Goal: Task Accomplishment & Management: Use online tool/utility

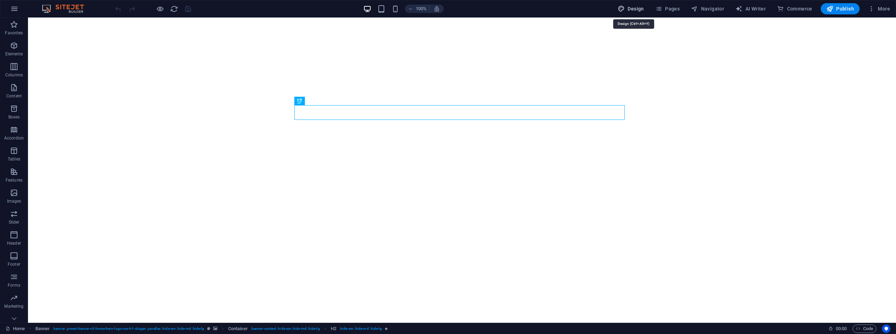
click at [635, 5] on button "Design" at bounding box center [631, 8] width 32 height 11
select select "px"
select select "200"
select select "px"
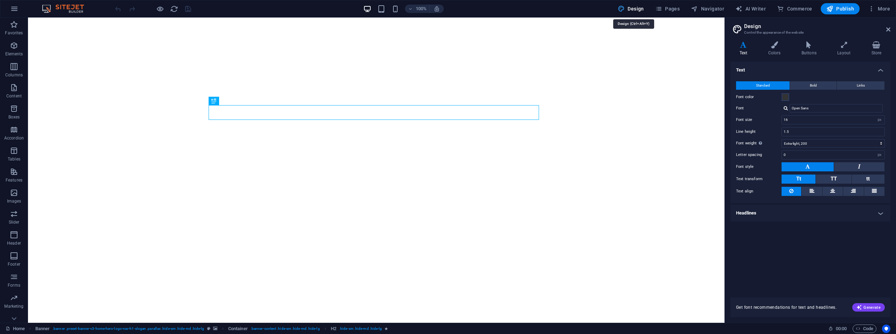
click at [635, 5] on button "Design" at bounding box center [631, 8] width 32 height 11
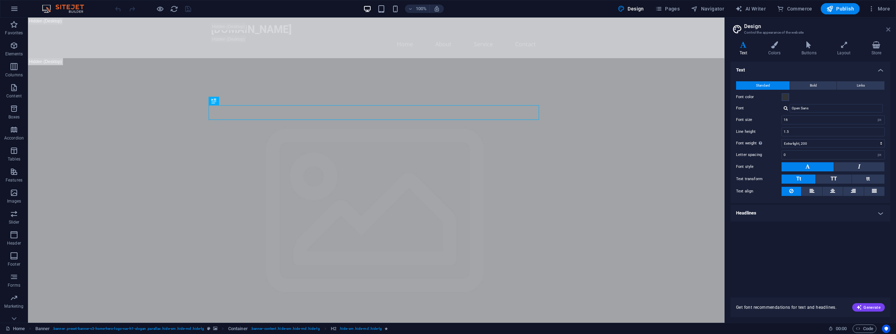
drag, startPoint x: 889, startPoint y: 31, endPoint x: 728, endPoint y: 7, distance: 162.9
click at [889, 31] on icon at bounding box center [889, 30] width 4 height 6
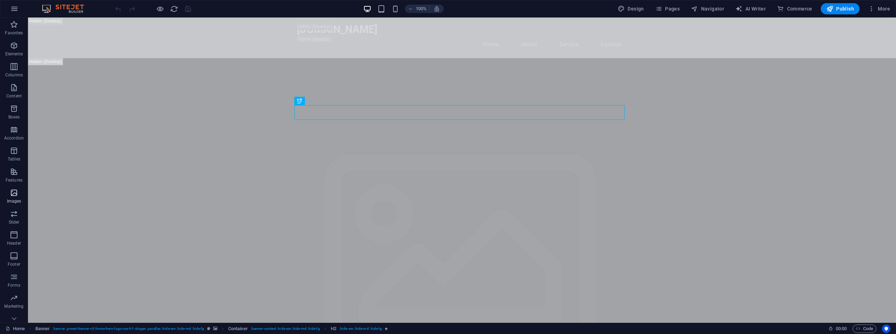
click at [11, 190] on icon "button" at bounding box center [14, 192] width 8 height 8
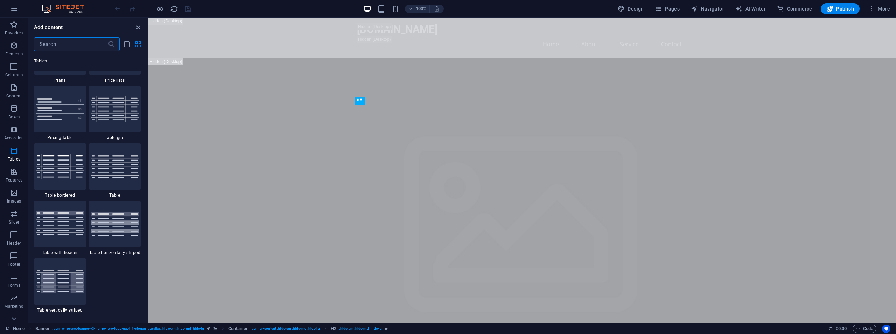
scroll to position [2430, 0]
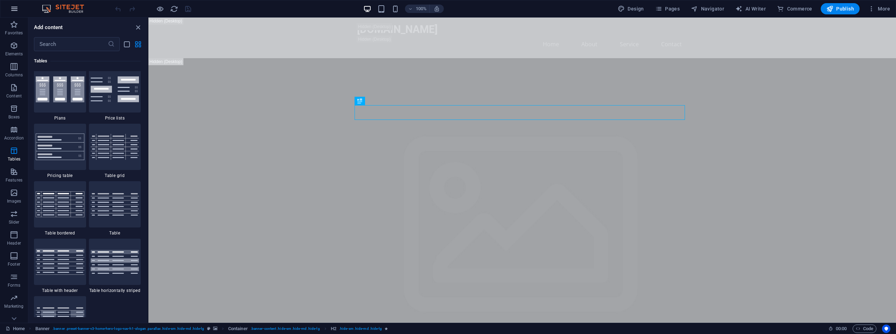
click at [11, 7] on icon "button" at bounding box center [14, 9] width 8 height 8
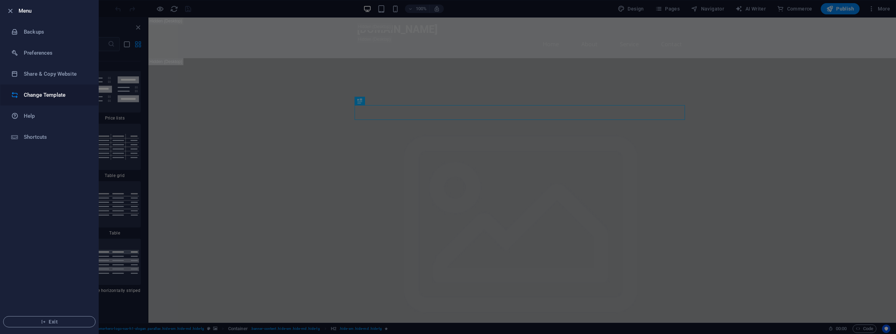
click at [31, 96] on h6 "Change Template" at bounding box center [56, 95] width 65 height 8
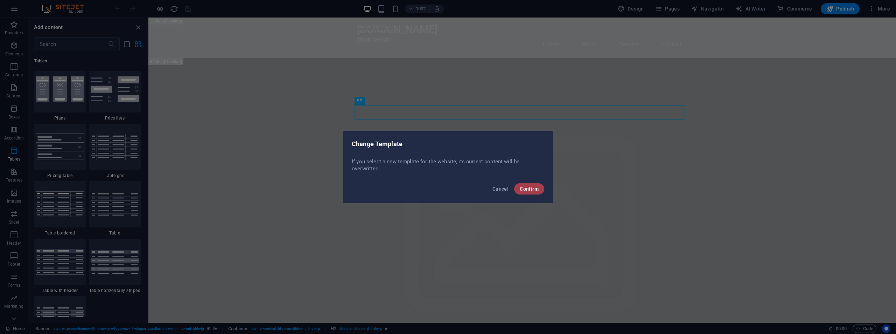
click at [530, 189] on span "Confirm" at bounding box center [529, 189] width 19 height 6
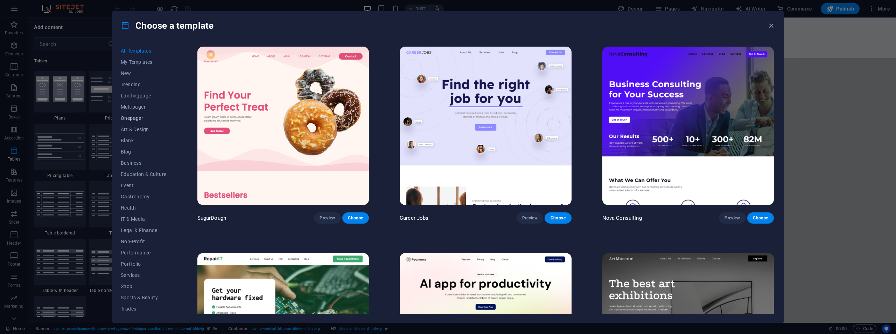
click at [131, 117] on span "Onepager" at bounding box center [144, 118] width 46 height 6
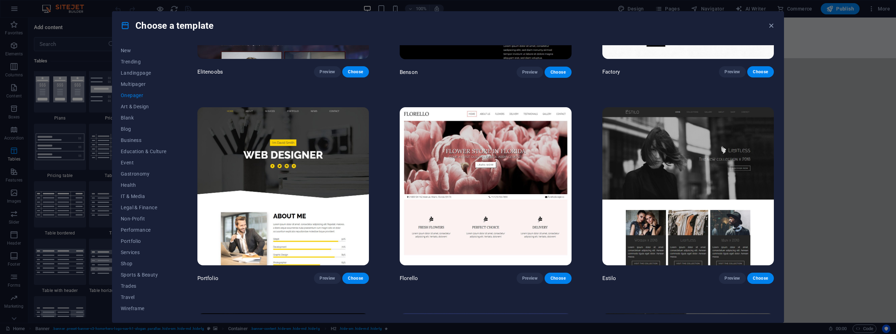
scroll to position [3713, 0]
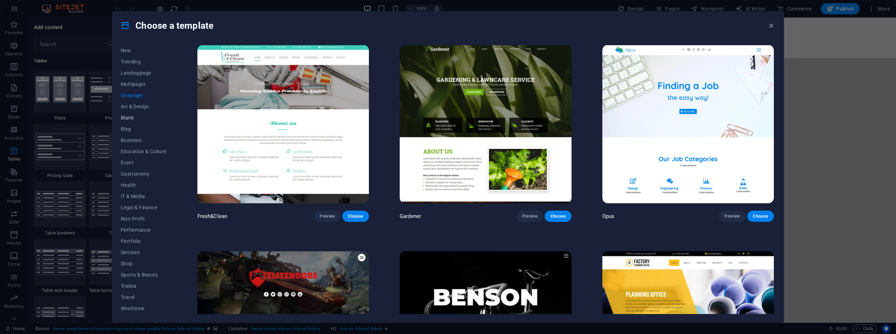
click at [130, 118] on span "Blank" at bounding box center [144, 118] width 46 height 6
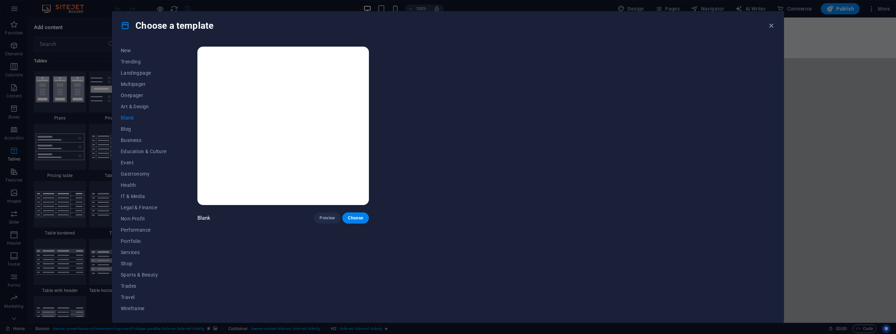
click at [262, 112] on img at bounding box center [283, 126] width 172 height 158
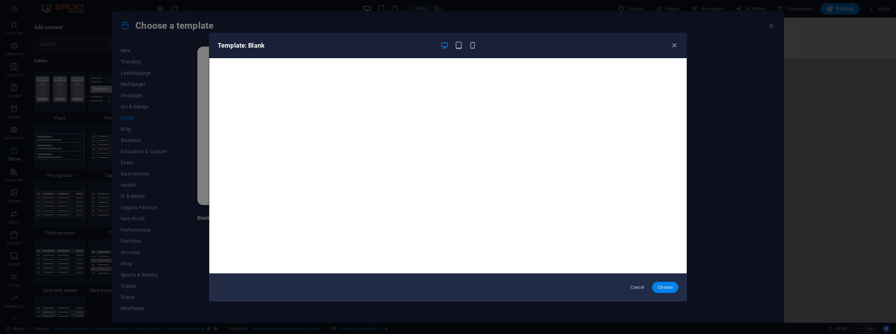
click at [667, 289] on span "Choose" at bounding box center [665, 287] width 15 height 6
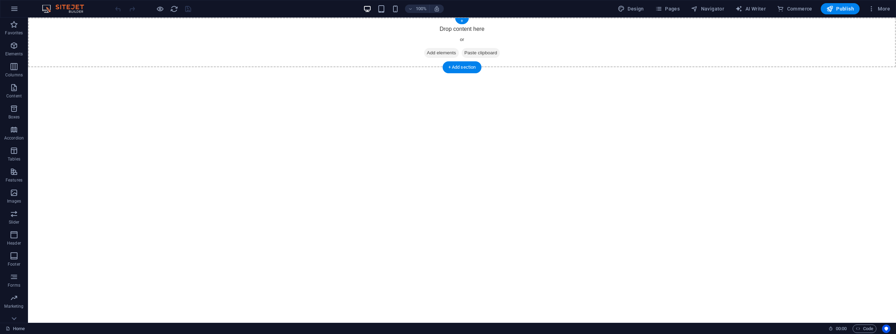
click at [435, 53] on span "Add elements" at bounding box center [441, 53] width 35 height 10
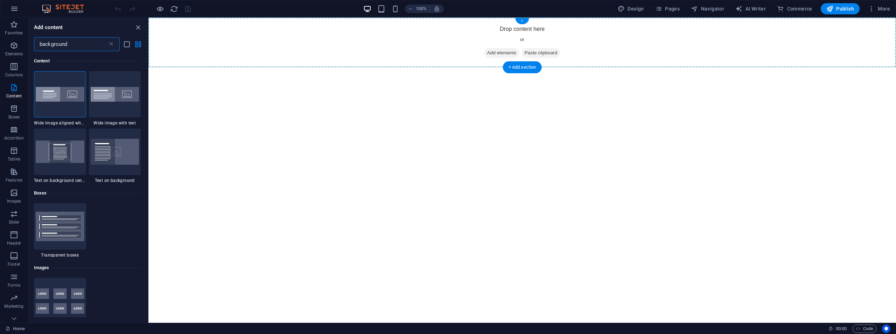
type input "background"
click at [524, 21] on div "+" at bounding box center [522, 21] width 14 height 6
drag, startPoint x: 673, startPoint y: 39, endPoint x: 531, endPoint y: 50, distance: 141.5
click at [522, 20] on div "+" at bounding box center [522, 21] width 14 height 6
click at [113, 43] on icon at bounding box center [111, 44] width 7 height 7
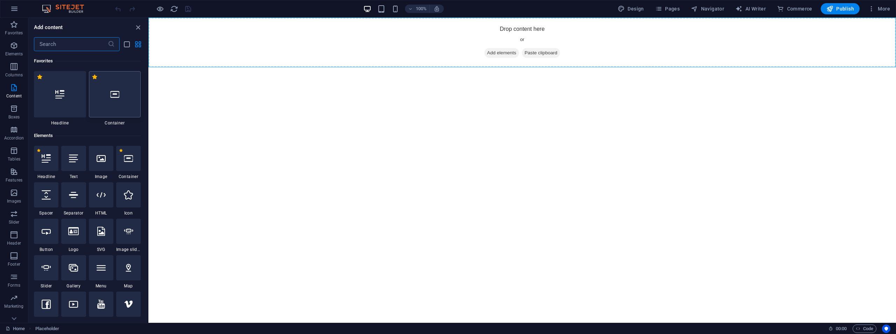
click at [114, 91] on icon at bounding box center [114, 94] width 9 height 9
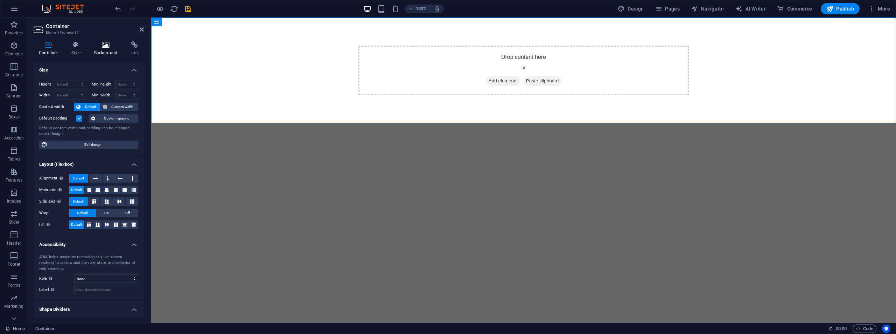
drag, startPoint x: 95, startPoint y: 47, endPoint x: 99, endPoint y: 47, distance: 4.9
click at [97, 47] on icon at bounding box center [106, 44] width 34 height 7
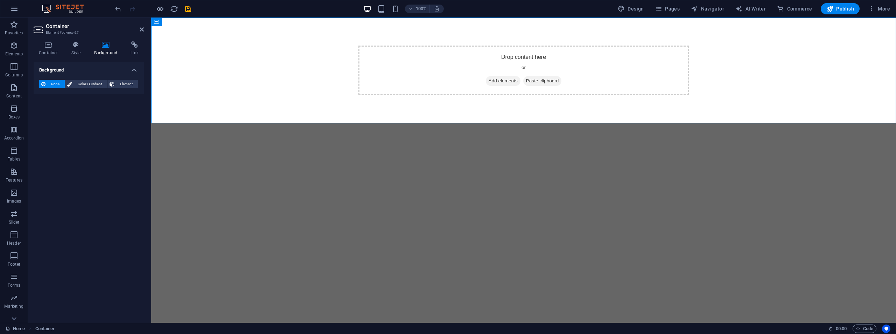
click at [40, 25] on icon at bounding box center [39, 29] width 11 height 11
click at [57, 30] on h3 "Element #ed-new-27" at bounding box center [88, 32] width 84 height 6
click at [120, 6] on icon "undo" at bounding box center [118, 9] width 8 height 8
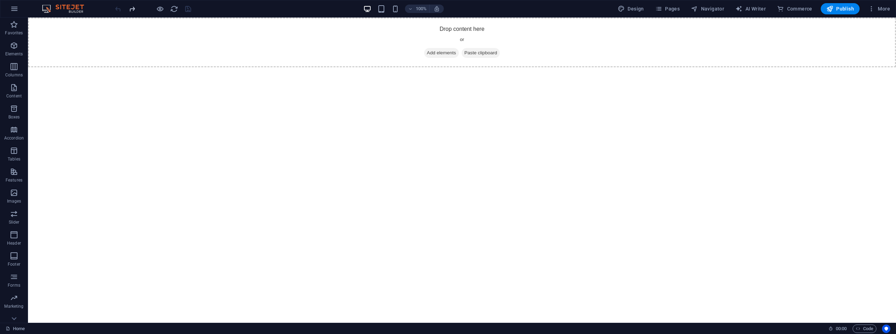
click at [133, 9] on icon "redo" at bounding box center [132, 9] width 8 height 8
click at [114, 11] on icon "undo" at bounding box center [118, 9] width 8 height 8
click at [171, 10] on icon "reload" at bounding box center [174, 9] width 8 height 8
click at [16, 189] on icon "button" at bounding box center [14, 192] width 8 height 8
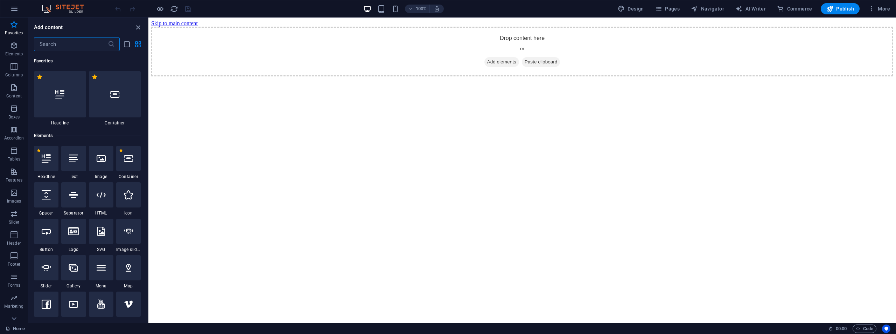
click at [67, 44] on input "text" at bounding box center [71, 44] width 74 height 14
click at [60, 44] on input "text" at bounding box center [71, 44] width 74 height 14
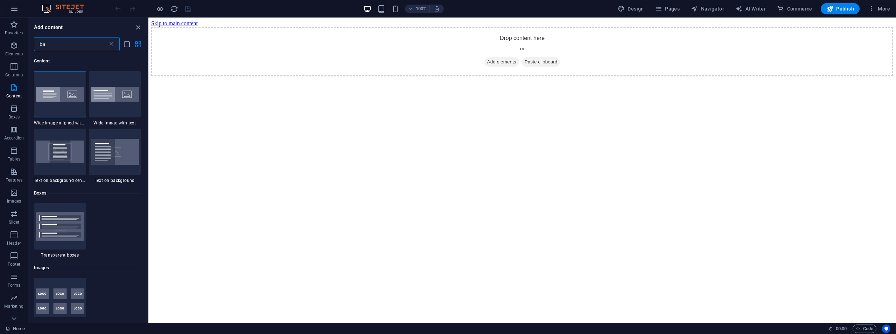
type input "b"
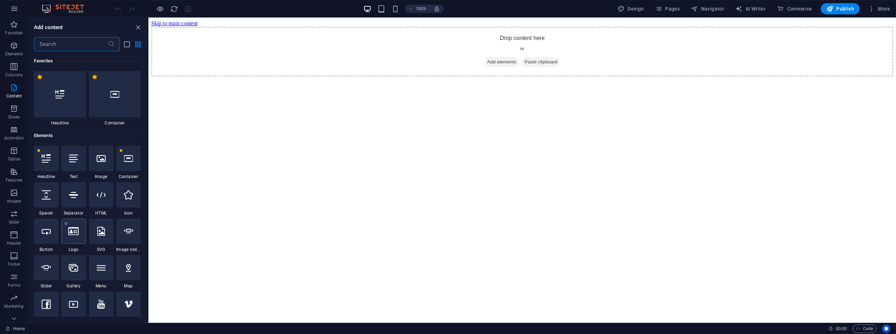
click at [75, 232] on icon at bounding box center [73, 231] width 11 height 9
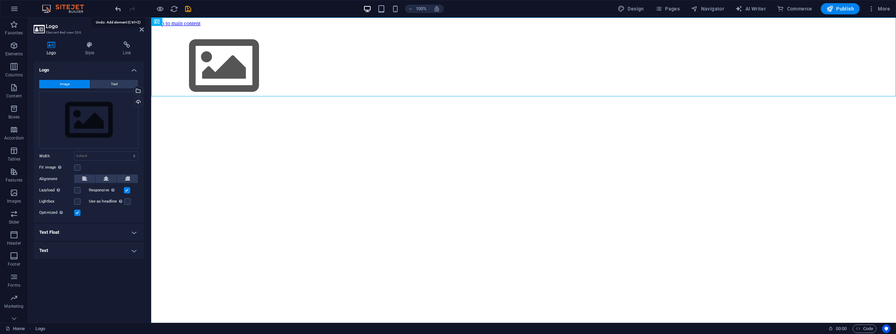
click at [116, 7] on icon "undo" at bounding box center [118, 9] width 8 height 8
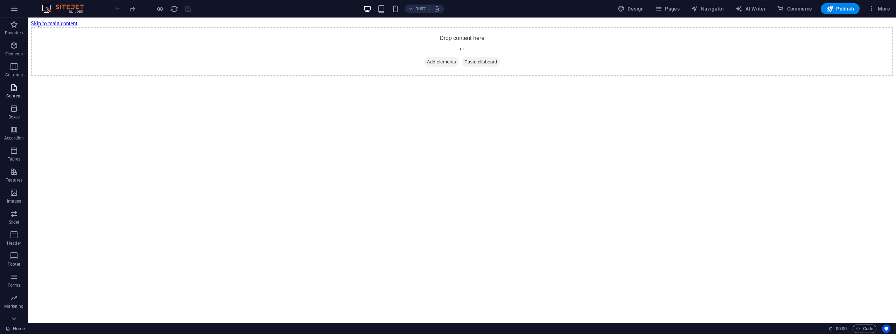
click at [13, 90] on icon "button" at bounding box center [14, 87] width 8 height 8
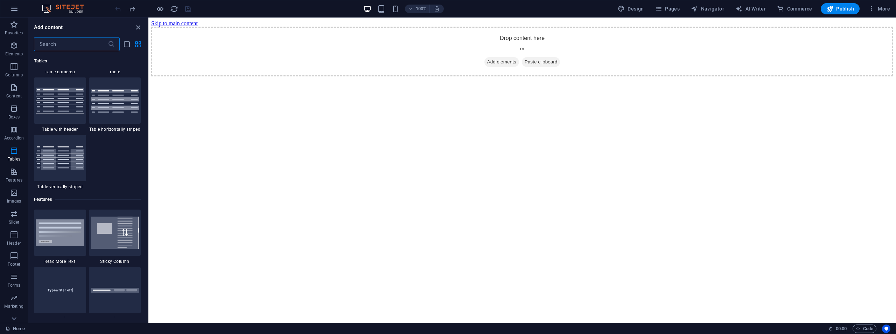
scroll to position [2766, 0]
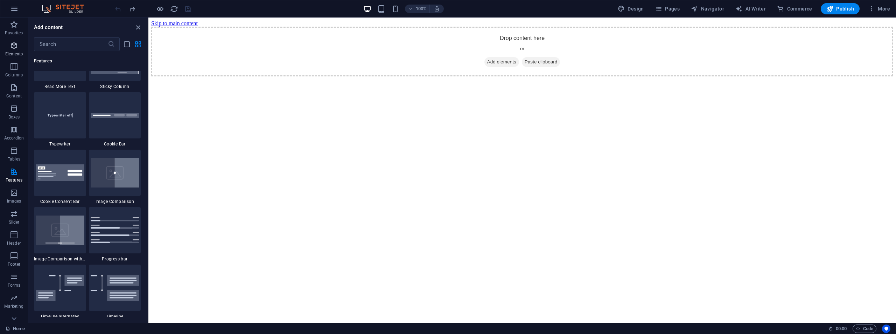
click at [15, 46] on icon "button" at bounding box center [14, 45] width 8 height 8
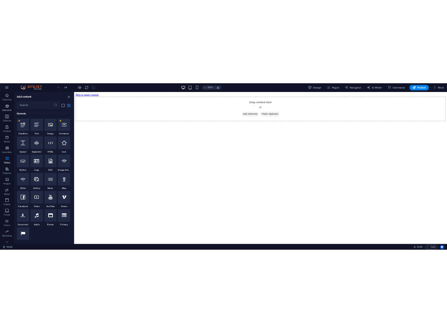
scroll to position [75, 0]
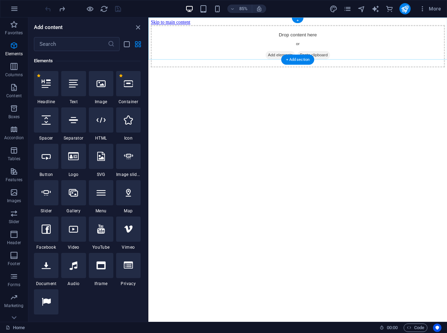
click at [299, 23] on div "+" at bounding box center [298, 20] width 12 height 5
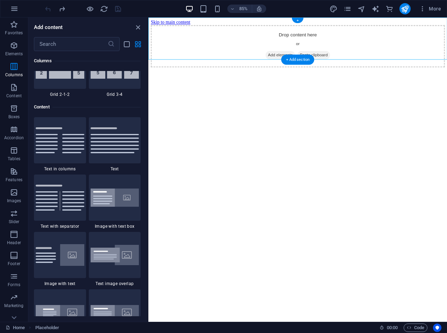
scroll to position [1225, 0]
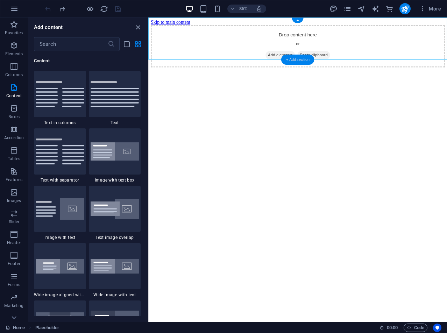
click at [299, 58] on div "+ Add section" at bounding box center [298, 60] width 33 height 10
click at [299, 59] on div "+ Add section" at bounding box center [298, 60] width 33 height 10
click at [347, 9] on icon "pages" at bounding box center [348, 9] width 8 height 8
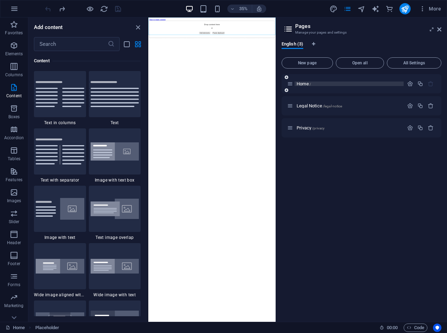
click at [302, 84] on span "Home /" at bounding box center [304, 83] width 14 height 5
click at [286, 77] on icon at bounding box center [287, 77] width 4 height 4
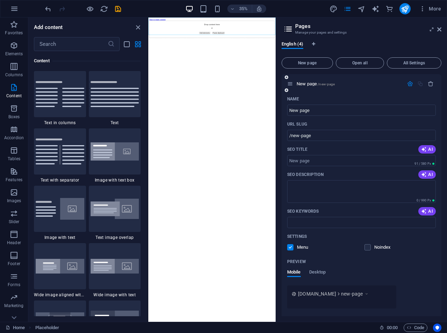
click at [286, 77] on icon at bounding box center [287, 77] width 4 height 4
click at [428, 84] on icon "button" at bounding box center [431, 84] width 6 height 6
click at [431, 84] on icon "button" at bounding box center [431, 84] width 6 height 6
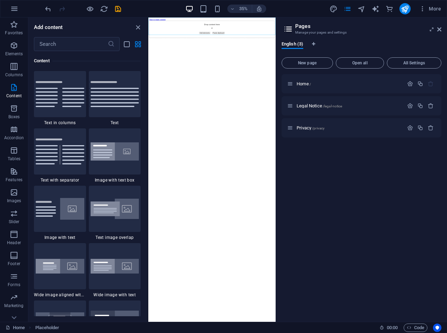
click at [294, 8] on div "35% More" at bounding box center [244, 8] width 401 height 11
click at [296, 57] on span "Add elements" at bounding box center [310, 62] width 35 height 10
click at [359, 36] on div "Drop content here or Add elements Paste clipboard" at bounding box center [330, 52] width 359 height 50
click at [18, 48] on icon "button" at bounding box center [14, 45] width 8 height 8
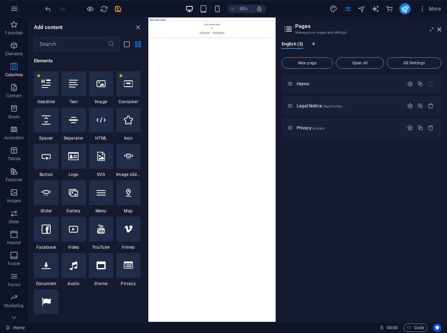
scroll to position [75, 0]
click at [125, 89] on div at bounding box center [128, 83] width 25 height 25
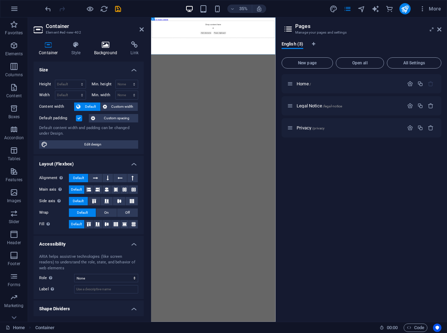
click at [105, 46] on icon at bounding box center [106, 44] width 34 height 7
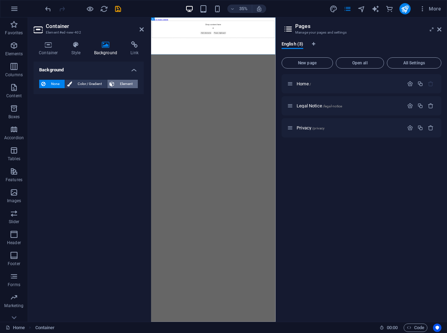
click at [125, 86] on span "Element" at bounding box center [126, 84] width 19 height 8
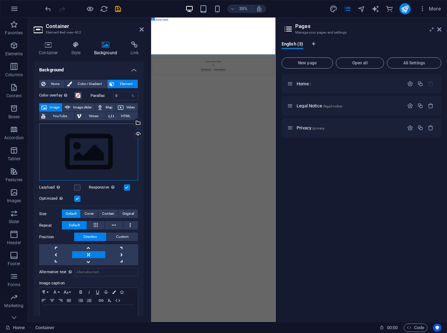
click at [111, 145] on div "Drag files here, click to choose files or select files from Files or our free s…" at bounding box center [88, 152] width 99 height 57
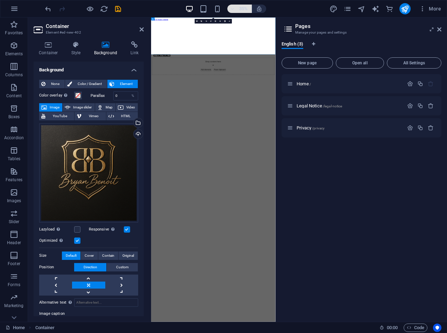
click at [237, 9] on span "35%" at bounding box center [239, 9] width 19 height 8
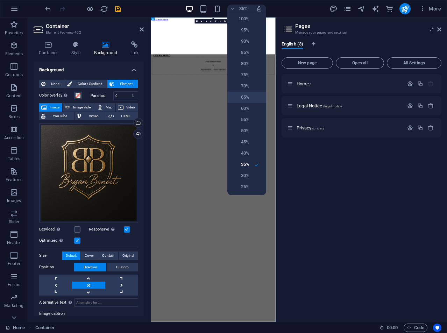
click at [249, 96] on h6 "65%" at bounding box center [241, 97] width 18 height 8
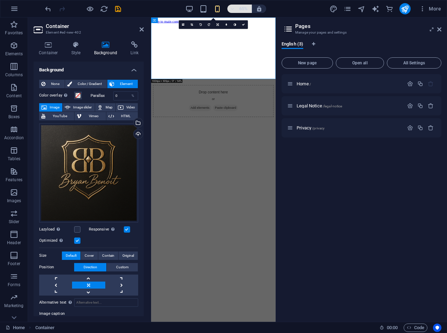
click at [233, 8] on icon "button" at bounding box center [232, 9] width 5 height 5
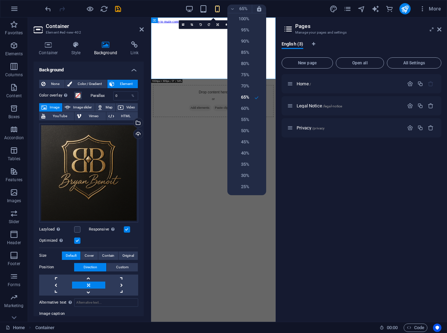
click at [190, 8] on div at bounding box center [223, 166] width 447 height 333
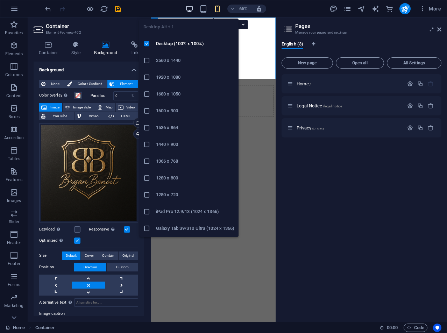
click at [188, 8] on icon "button" at bounding box center [190, 9] width 8 height 8
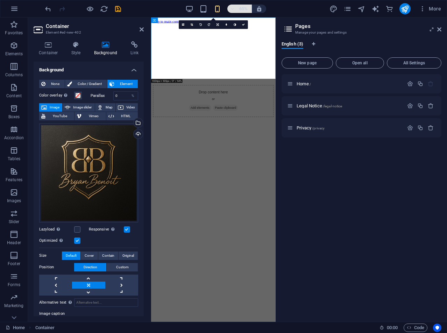
click at [232, 8] on icon "button" at bounding box center [232, 9] width 5 height 5
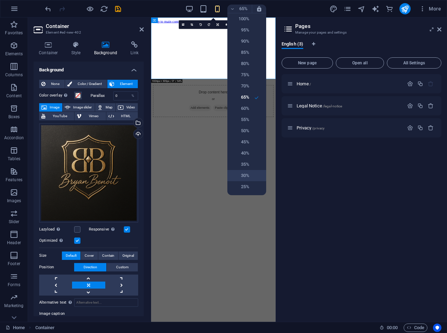
click at [249, 174] on h6 "30%" at bounding box center [241, 176] width 18 height 8
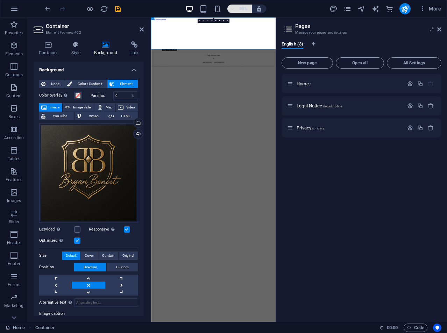
click at [232, 7] on icon "button" at bounding box center [232, 9] width 5 height 5
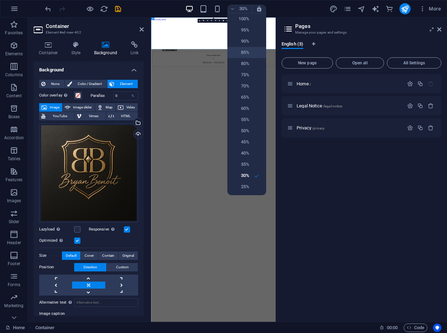
click at [243, 51] on h6 "85%" at bounding box center [241, 52] width 18 height 8
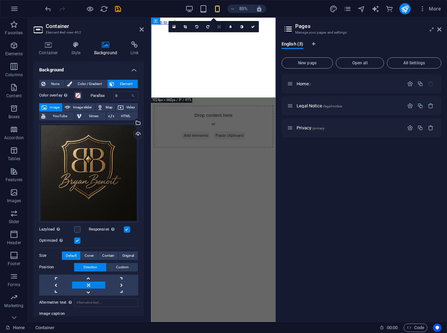
click at [218, 26] on icon at bounding box center [219, 27] width 3 height 4
click at [232, 167] on html "Skip to main content Drop content here or Add elements Paste clipboard" at bounding box center [224, 96] width 147 height 156
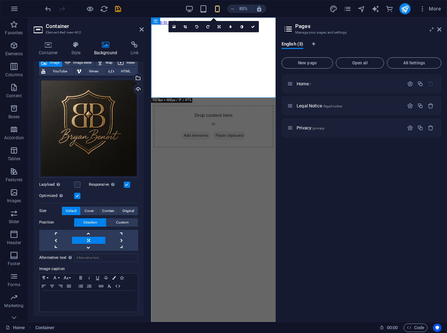
scroll to position [45, 0]
click at [157, 20] on icon at bounding box center [156, 21] width 4 height 7
click at [182, 20] on icon at bounding box center [181, 21] width 3 height 6
